Goal: Communication & Community: Answer question/provide support

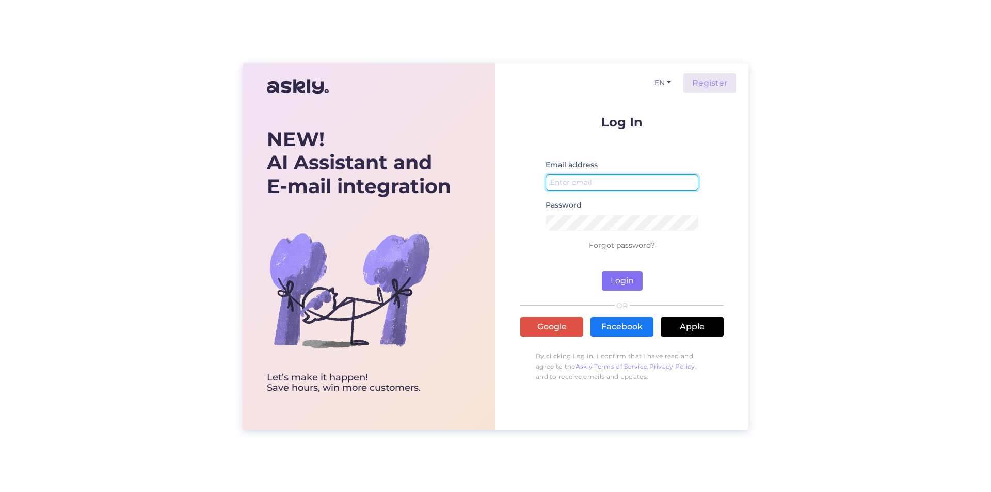
type input "[EMAIL_ADDRESS][DOMAIN_NAME]"
click at [629, 280] on button "Login" at bounding box center [622, 281] width 41 height 20
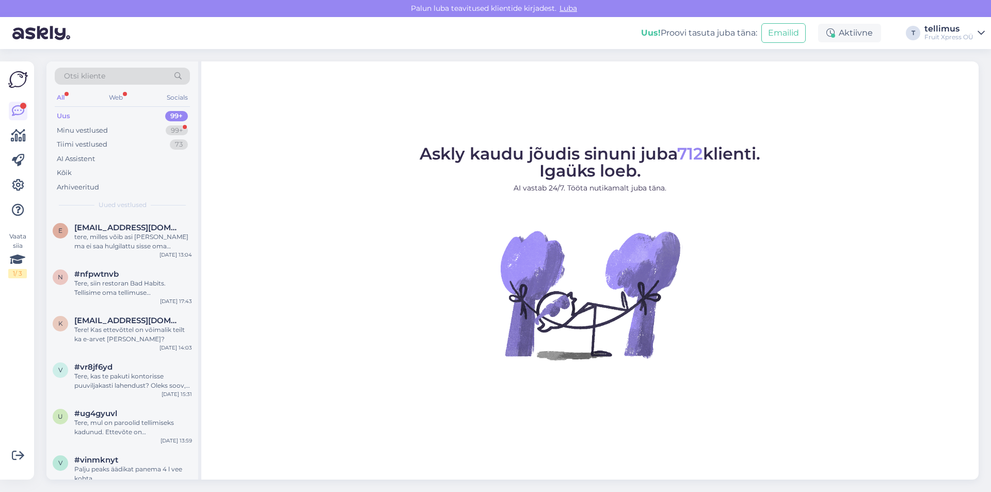
click at [61, 93] on div "All" at bounding box center [61, 97] width 12 height 13
click at [15, 107] on icon at bounding box center [18, 111] width 12 height 12
click at [119, 98] on div "Web" at bounding box center [116, 97] width 18 height 13
click at [170, 115] on div "99+" at bounding box center [176, 116] width 23 height 10
click at [170, 129] on div "99+" at bounding box center [177, 130] width 22 height 10
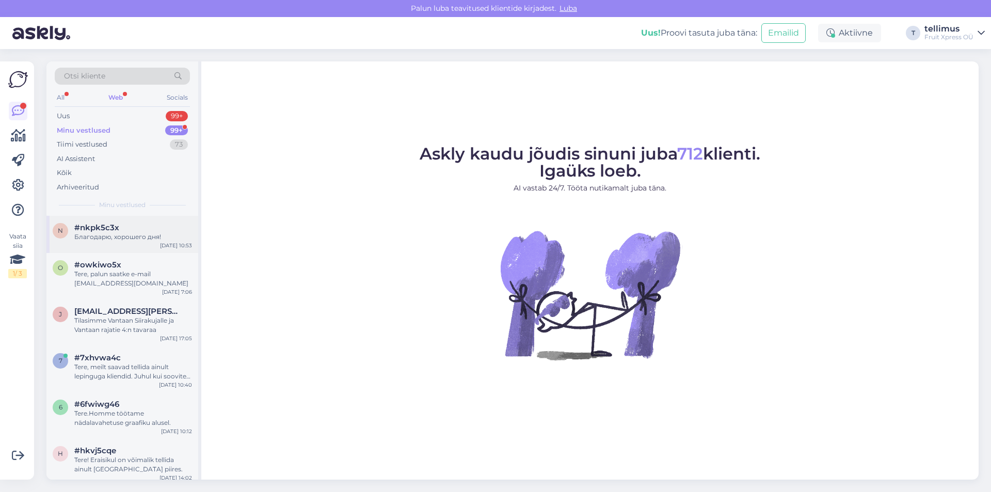
click at [88, 235] on div "Благодарю, хорошего дня!" at bounding box center [133, 236] width 118 height 9
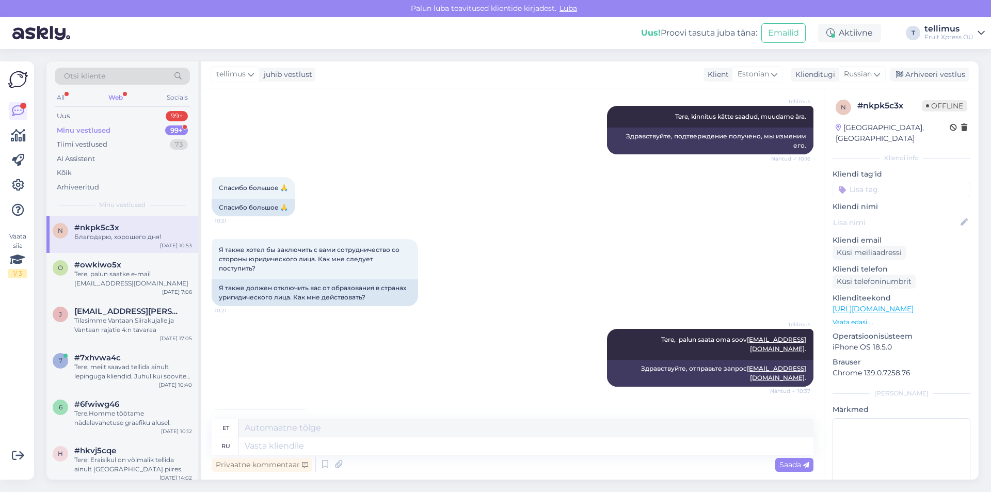
scroll to position [435, 0]
